Goal: Information Seeking & Learning: Understand process/instructions

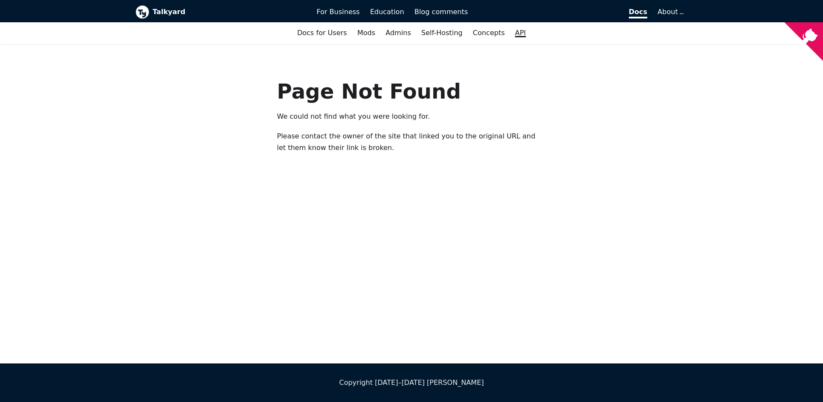
click at [517, 32] on link "API" at bounding box center [520, 33] width 21 height 15
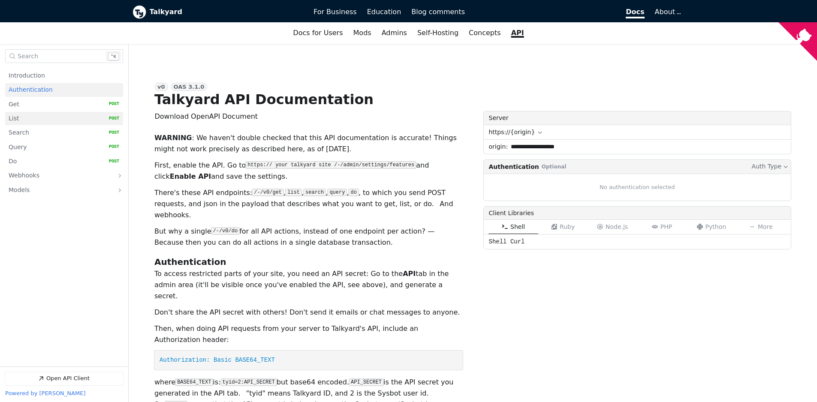
click at [18, 120] on p "List" at bounding box center [14, 118] width 10 height 8
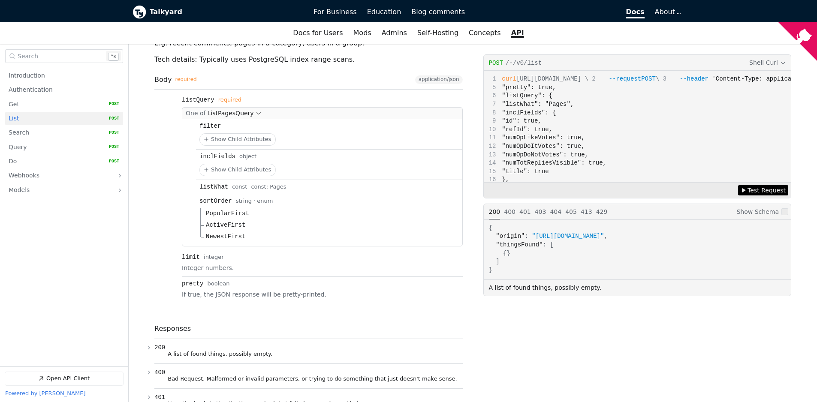
scroll to position [1164, 0]
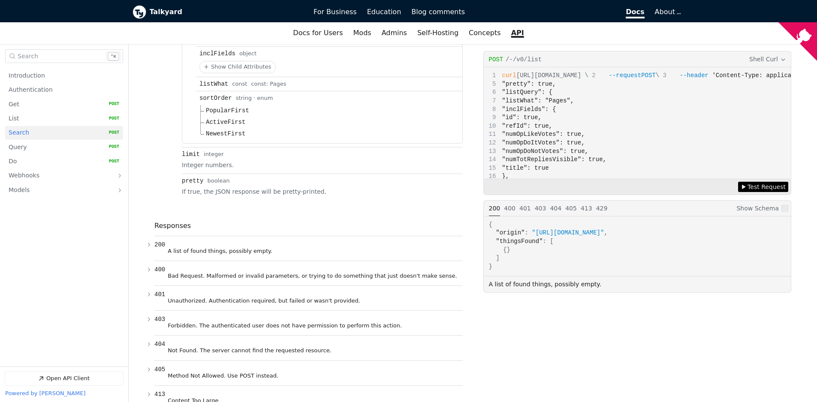
scroll to position [1473, 0]
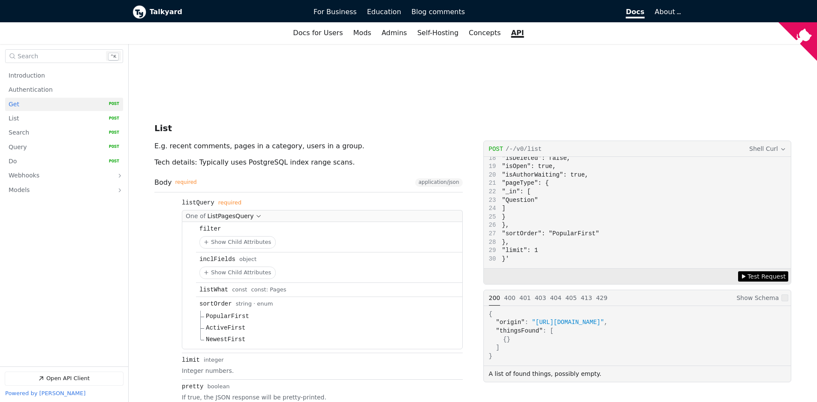
scroll to position [1010, 0]
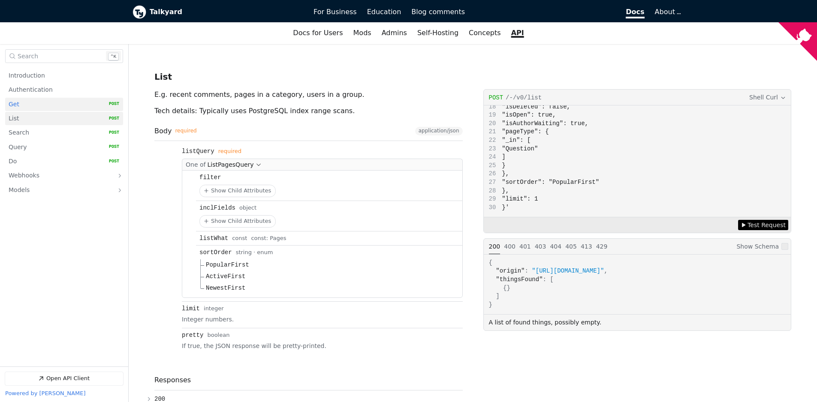
click at [15, 119] on p "List" at bounding box center [14, 118] width 10 height 8
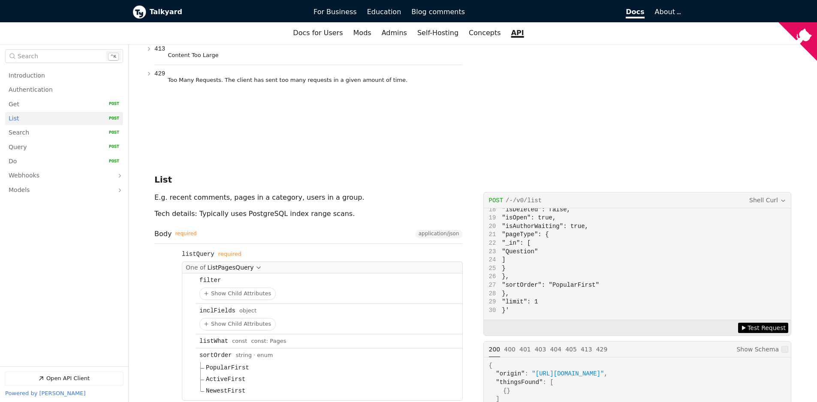
scroll to position [1010, 0]
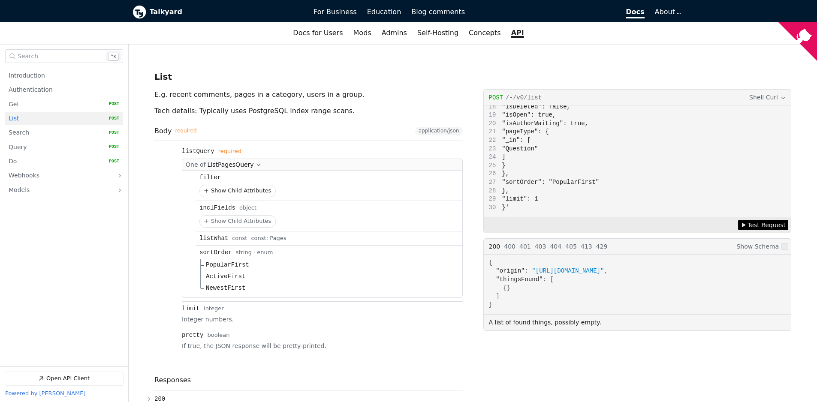
click at [225, 185] on button "Show Child Attributes for filter" at bounding box center [237, 191] width 75 height 12
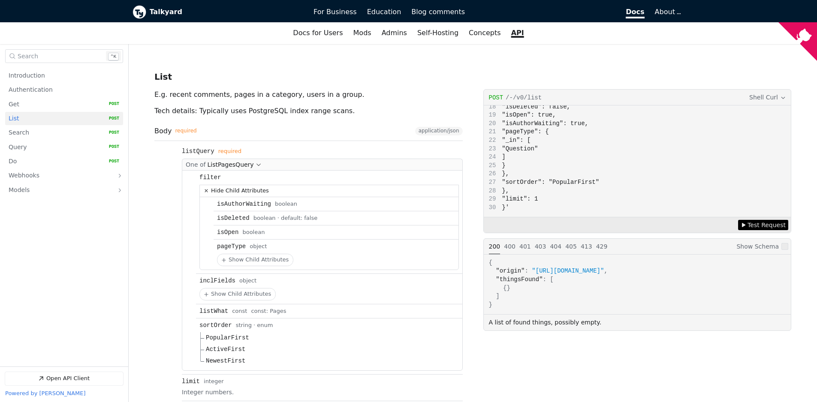
click at [203, 186] on icon "Open API Documentation for Talkyard API Documentation" at bounding box center [206, 190] width 9 height 9
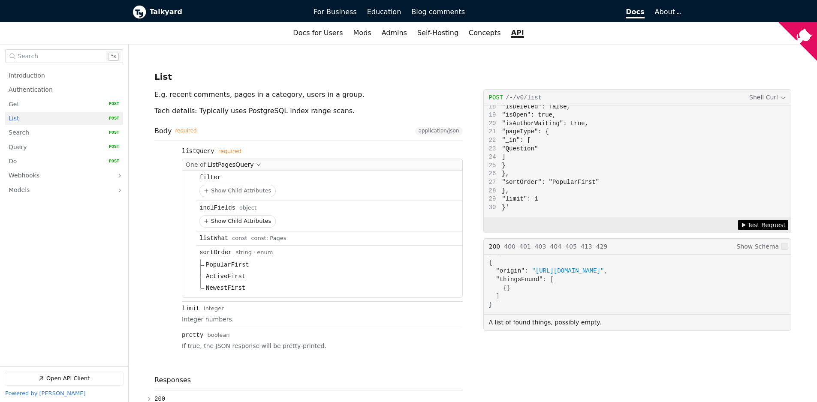
click at [220, 216] on button "Show Child Attributes for inclFields" at bounding box center [237, 222] width 75 height 12
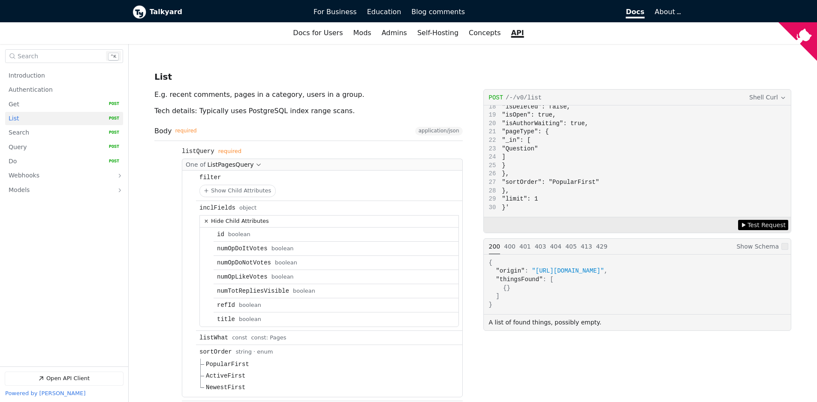
click at [235, 216] on button "Hide Child Attributes for inclFields" at bounding box center [329, 222] width 259 height 12
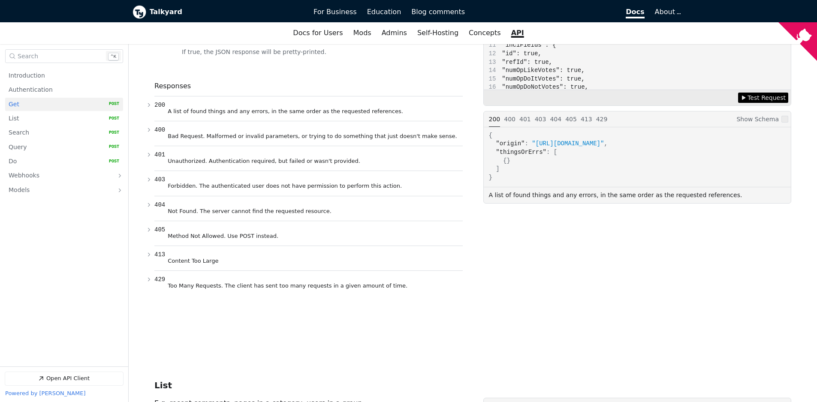
scroll to position [444, 0]
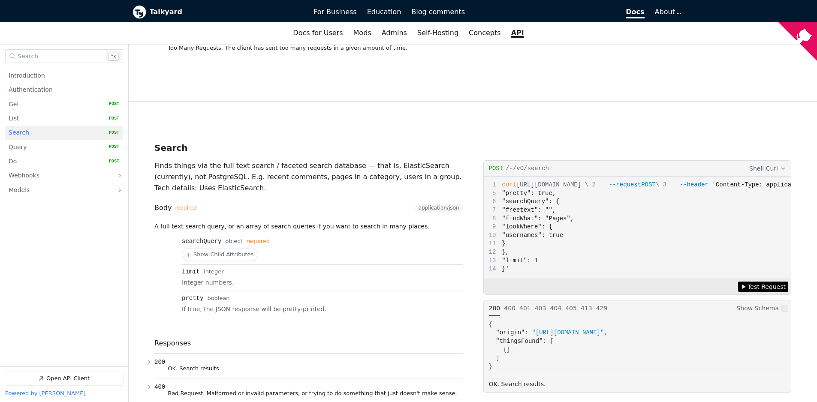
scroll to position [1551, 0]
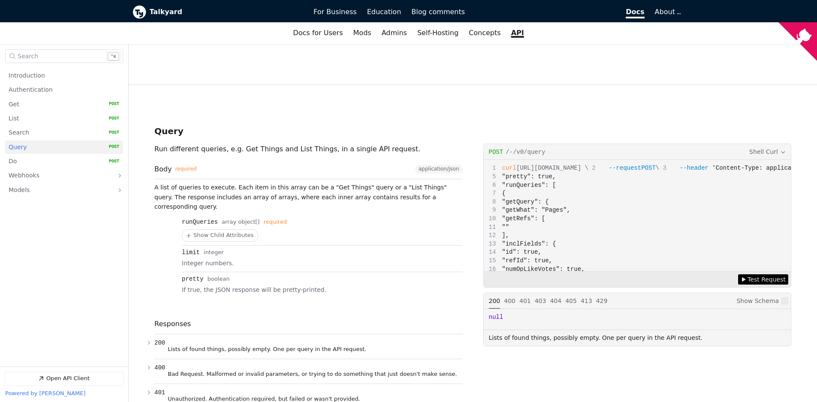
scroll to position [2058, 0]
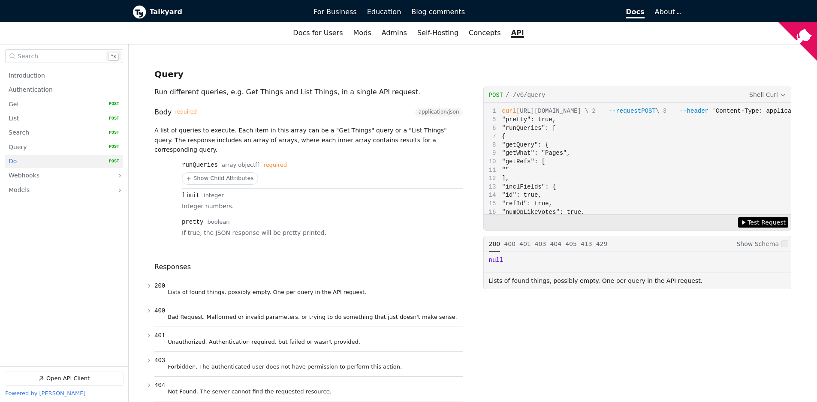
scroll to position [2412, 0]
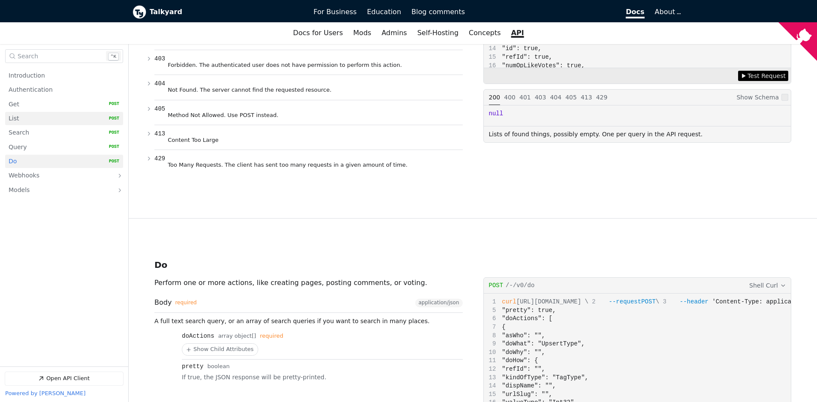
click at [21, 120] on link "List   HTTP Method: POST" at bounding box center [64, 118] width 111 height 13
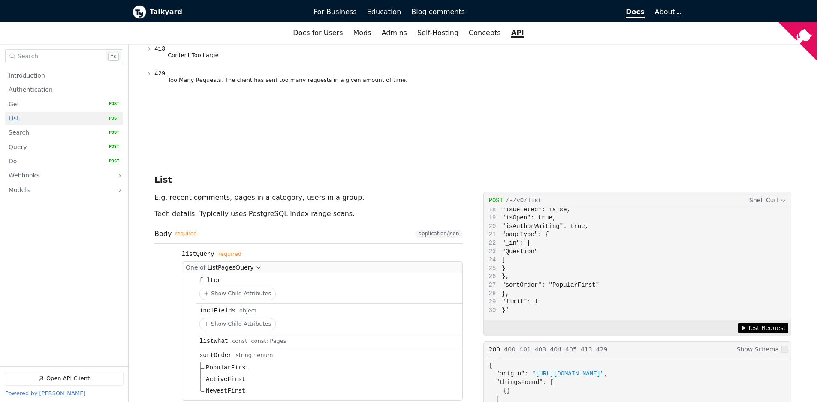
scroll to position [1010, 0]
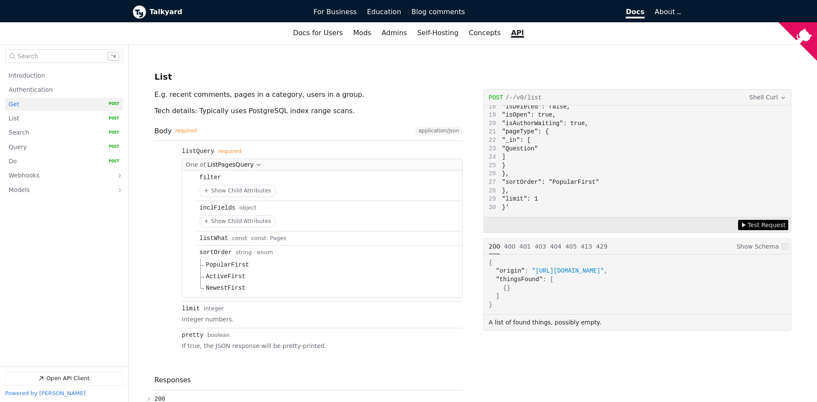
scroll to position [958, 0]
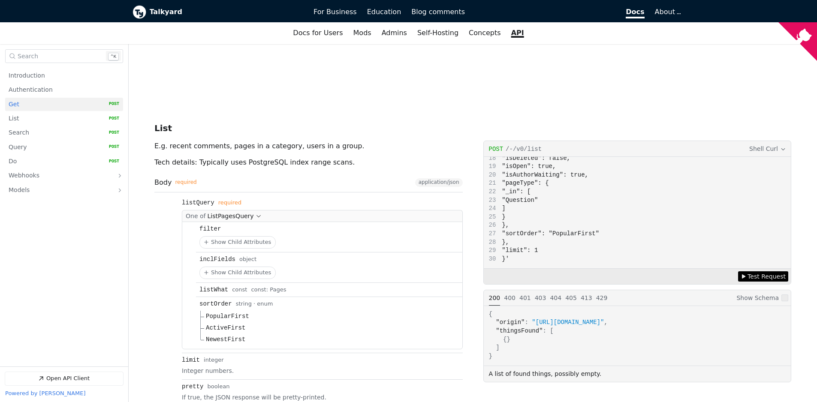
click at [177, 125] on icon "Open API Documentation for Talkyard API Documentation" at bounding box center [178, 128] width 6 height 6
click at [18, 120] on p "List" at bounding box center [14, 118] width 10 height 8
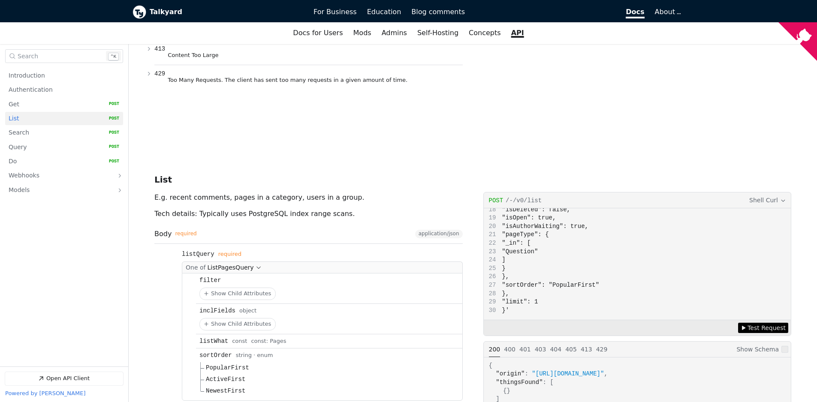
scroll to position [1010, 0]
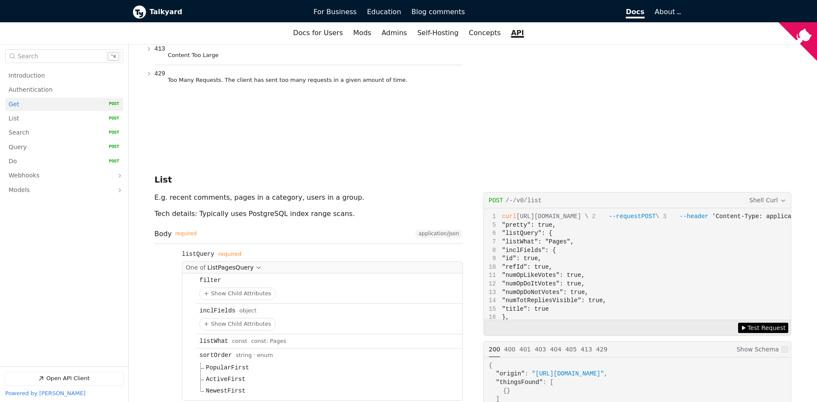
scroll to position [1010, 0]
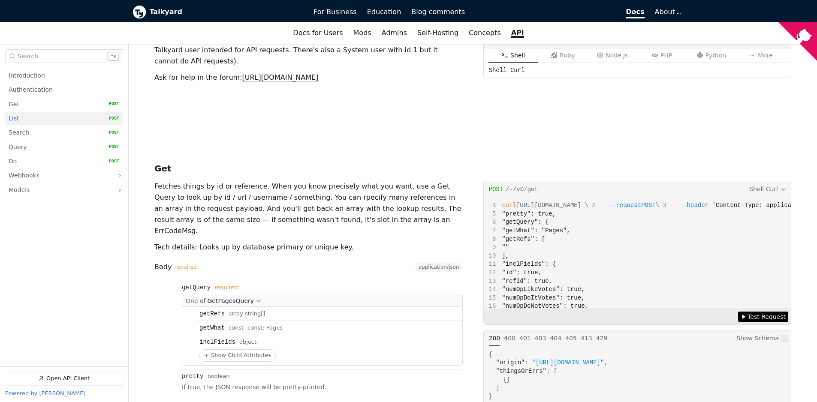
scroll to position [907, 0]
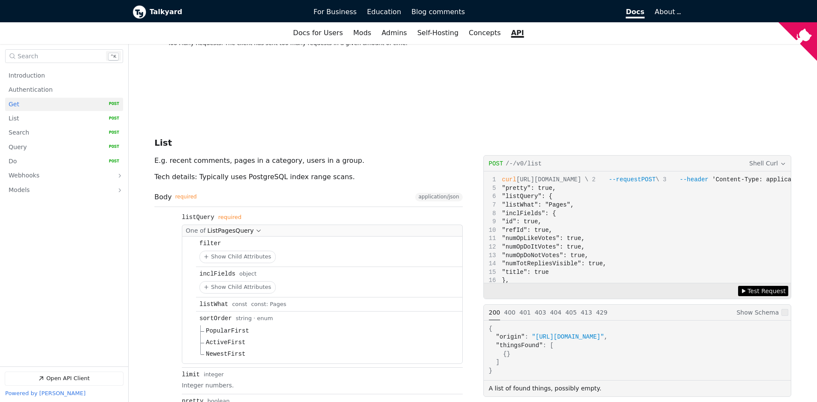
scroll to position [804, 0]
